Goal: Task Accomplishment & Management: Manage account settings

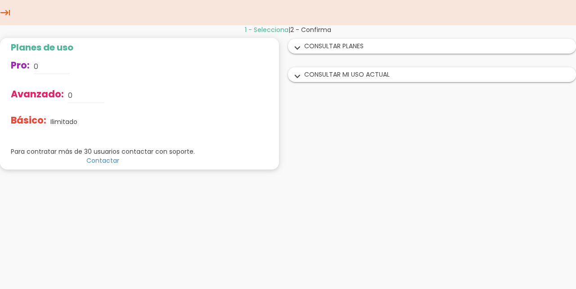
click at [300, 78] on icon "expand_more" at bounding box center [297, 77] width 14 height 12
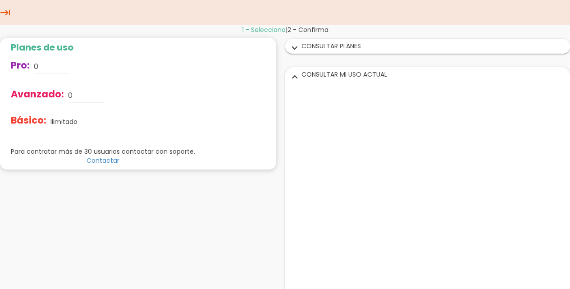
drag, startPoint x: 293, startPoint y: 45, endPoint x: 323, endPoint y: 81, distance: 47.0
click at [293, 45] on icon "expand_more" at bounding box center [294, 48] width 14 height 12
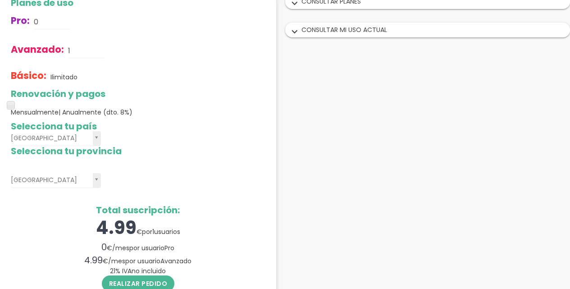
scroll to position [45, 0]
click at [14, 106] on span at bounding box center [11, 104] width 8 height 8
click at [10, 106] on span at bounding box center [11, 104] width 8 height 8
click at [7, 119] on div "Planes de uso Pro: 0 Avanzado: 1 Básico: Ilimitado Renovación y pagos Mensualme…" at bounding box center [138, 161] width 276 height 336
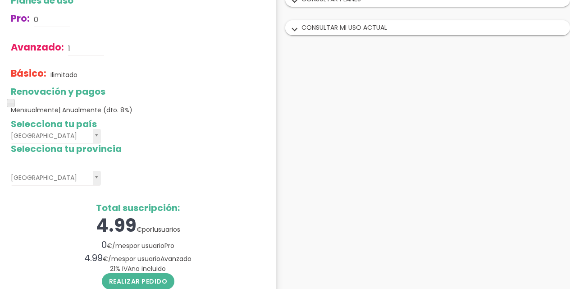
scroll to position [0, 0]
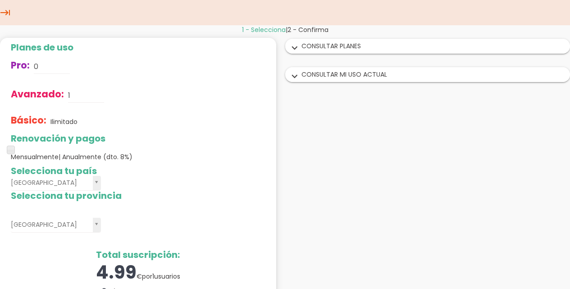
click at [301, 50] on icon "expand_more" at bounding box center [294, 48] width 14 height 12
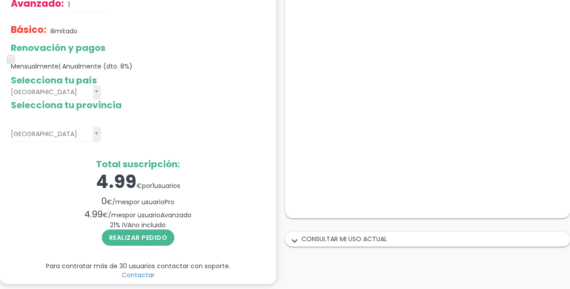
scroll to position [93, 0]
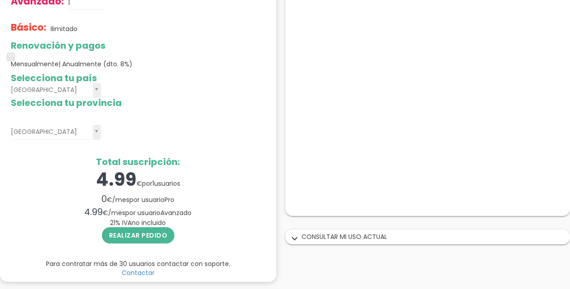
click at [298, 240] on icon "expand_more" at bounding box center [294, 239] width 14 height 12
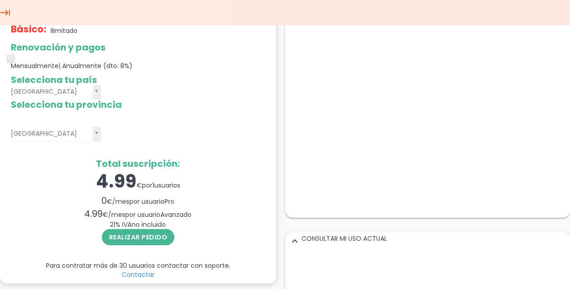
scroll to position [0, 0]
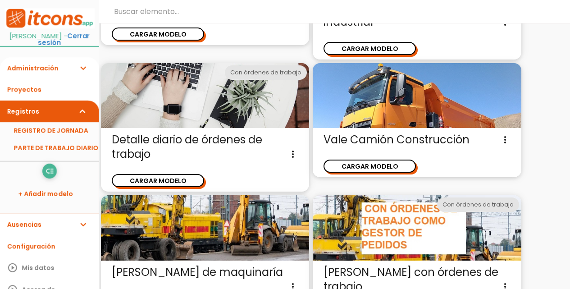
scroll to position [1417, 0]
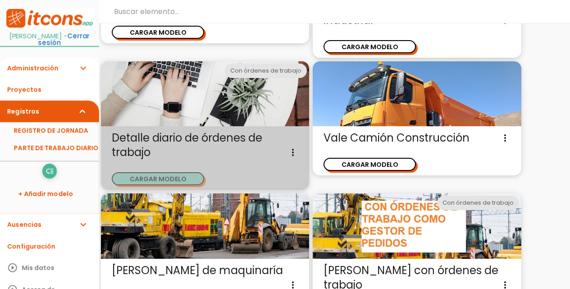
click at [187, 177] on button "CARGAR MODELO" at bounding box center [158, 178] width 92 height 13
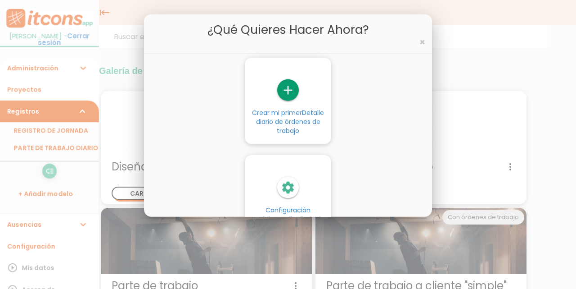
click at [290, 187] on icon "settings" at bounding box center [288, 188] width 22 height 22
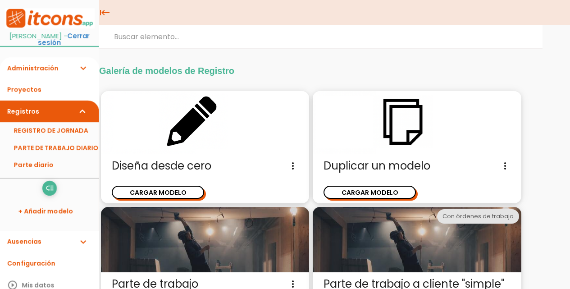
click at [73, 187] on ul "low_priority Reordenar" at bounding box center [49, 188] width 99 height 14
click at [63, 141] on link "PARTE DE TRABAJO DIARIO" at bounding box center [49, 147] width 99 height 17
click at [291, 166] on icon "more_vert" at bounding box center [292, 165] width 11 height 14
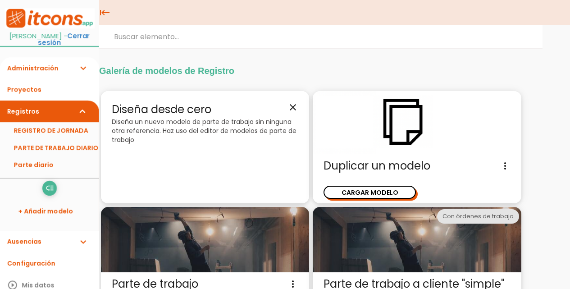
click at [291, 103] on icon "close" at bounding box center [292, 107] width 11 height 11
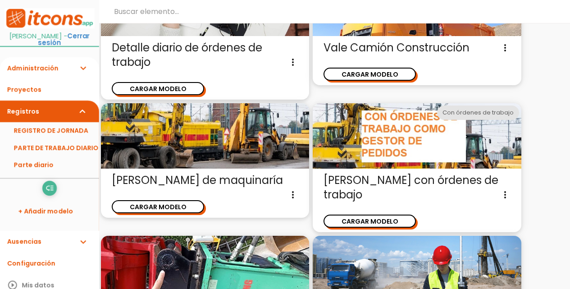
scroll to position [1462, 0]
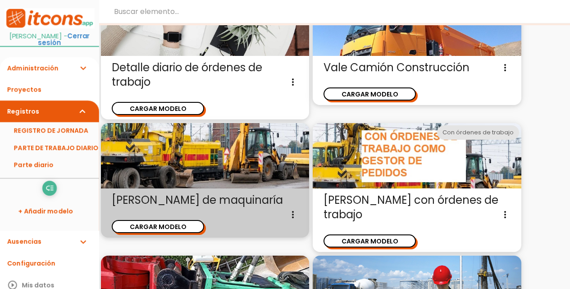
click at [294, 210] on icon "more_vert" at bounding box center [292, 214] width 11 height 14
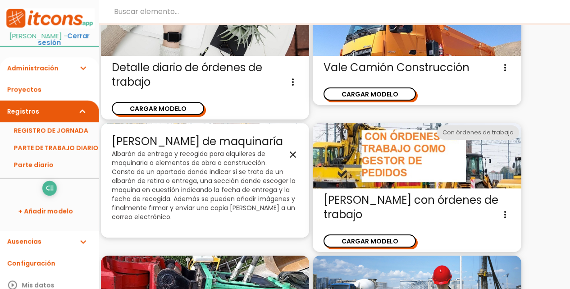
click at [293, 151] on icon "close" at bounding box center [292, 154] width 11 height 11
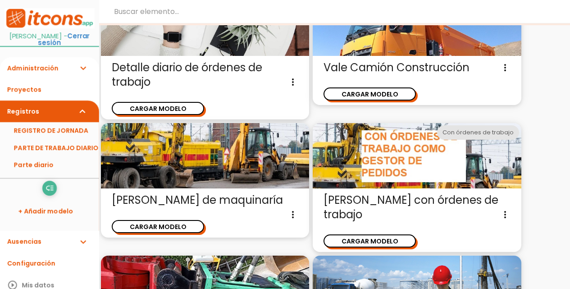
click at [293, 84] on icon "more_vert" at bounding box center [292, 82] width 11 height 14
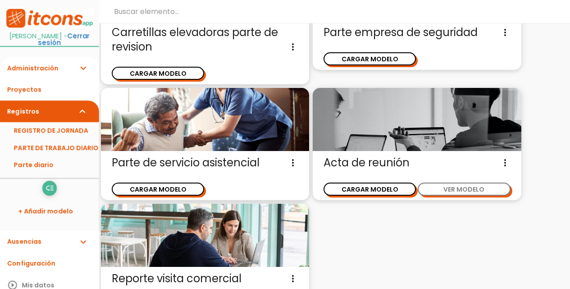
scroll to position [2122, 0]
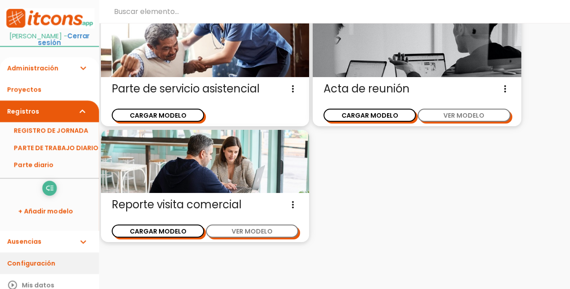
click at [50, 255] on link "Configuración" at bounding box center [49, 263] width 99 height 22
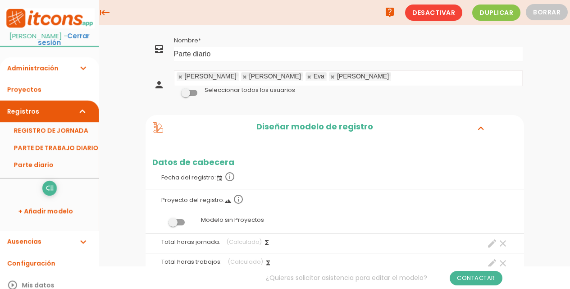
click at [443, 13] on span "Desactivar" at bounding box center [433, 13] width 57 height 16
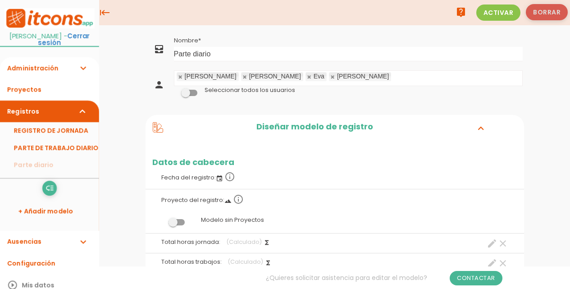
click at [540, 15] on button "Borrar" at bounding box center [546, 12] width 42 height 16
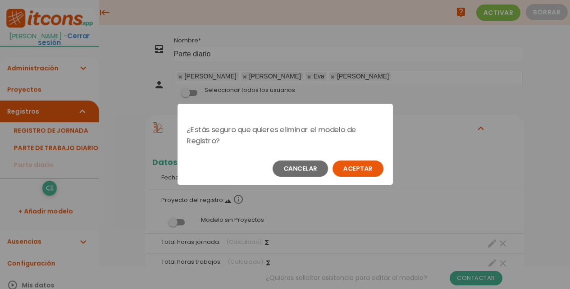
click at [358, 163] on button "Aceptar" at bounding box center [357, 168] width 51 height 16
